Goal: Obtain resource: Obtain resource

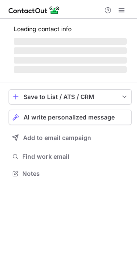
scroll to position [179, 137]
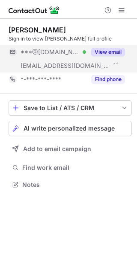
click at [100, 54] on button "View email" at bounding box center [108, 52] width 34 height 9
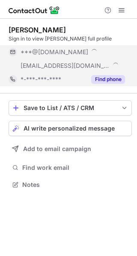
click at [108, 77] on button "Find phone" at bounding box center [108, 79] width 34 height 9
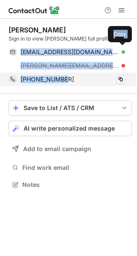
drag, startPoint x: 69, startPoint y: 79, endPoint x: 28, endPoint y: 80, distance: 40.5
click at [21, 53] on div "Casey Whale Sign in to view Casey’s full profile cpwhale@gmail.com Verified Cop…" at bounding box center [70, 56] width 123 height 61
copy div "cpwhale@gmail.com Verified Copy casey.whale@endeavorcg.com +19087828408"
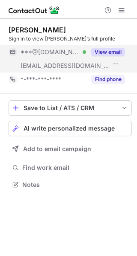
scroll to position [179, 137]
click at [96, 53] on button "View email" at bounding box center [108, 52] width 34 height 9
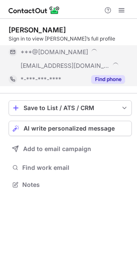
click at [107, 80] on button "Find phone" at bounding box center [108, 79] width 34 height 9
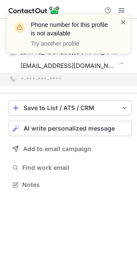
click at [122, 23] on span at bounding box center [122, 22] width 7 height 9
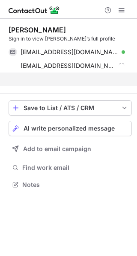
scroll to position [165, 137]
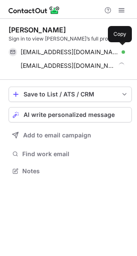
click at [61, 51] on span "joelwesser@gmail.com" at bounding box center [69, 52] width 98 height 8
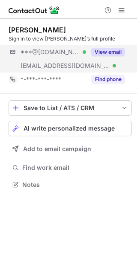
scroll to position [179, 137]
click at [104, 54] on button "View email" at bounding box center [108, 52] width 34 height 9
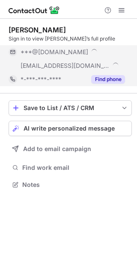
click at [109, 83] on button "Find phone" at bounding box center [108, 79] width 34 height 9
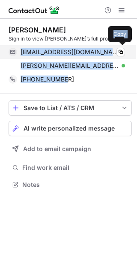
drag, startPoint x: 74, startPoint y: 82, endPoint x: 20, endPoint y: 55, distance: 60.1
click at [20, 55] on div "Gina Welch Sign in to view Gina’s full profile glwelch827@gmail.com Verified Co…" at bounding box center [70, 56] width 123 height 61
copy div "glwelch827@gmail.com Verified Copy gina_welch@spe.sony.com Verified Copy +13108…"
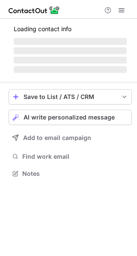
scroll to position [179, 137]
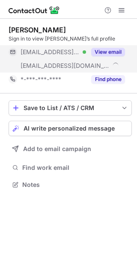
click at [97, 52] on button "View email" at bounding box center [108, 52] width 34 height 9
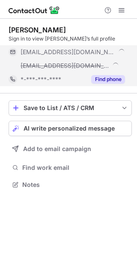
click at [105, 85] on div "Find phone" at bounding box center [105, 80] width 39 height 14
